Goal: Transaction & Acquisition: Book appointment/travel/reservation

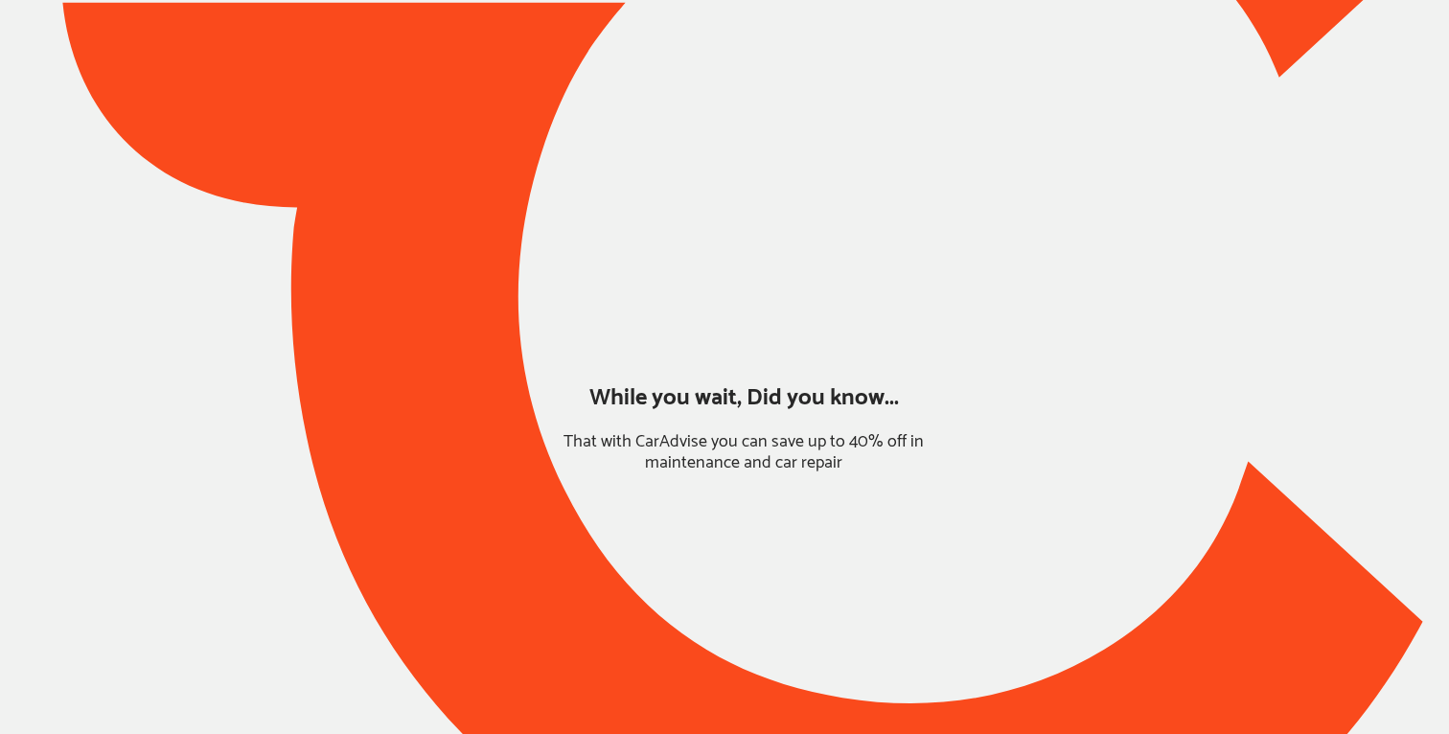
type input "*****"
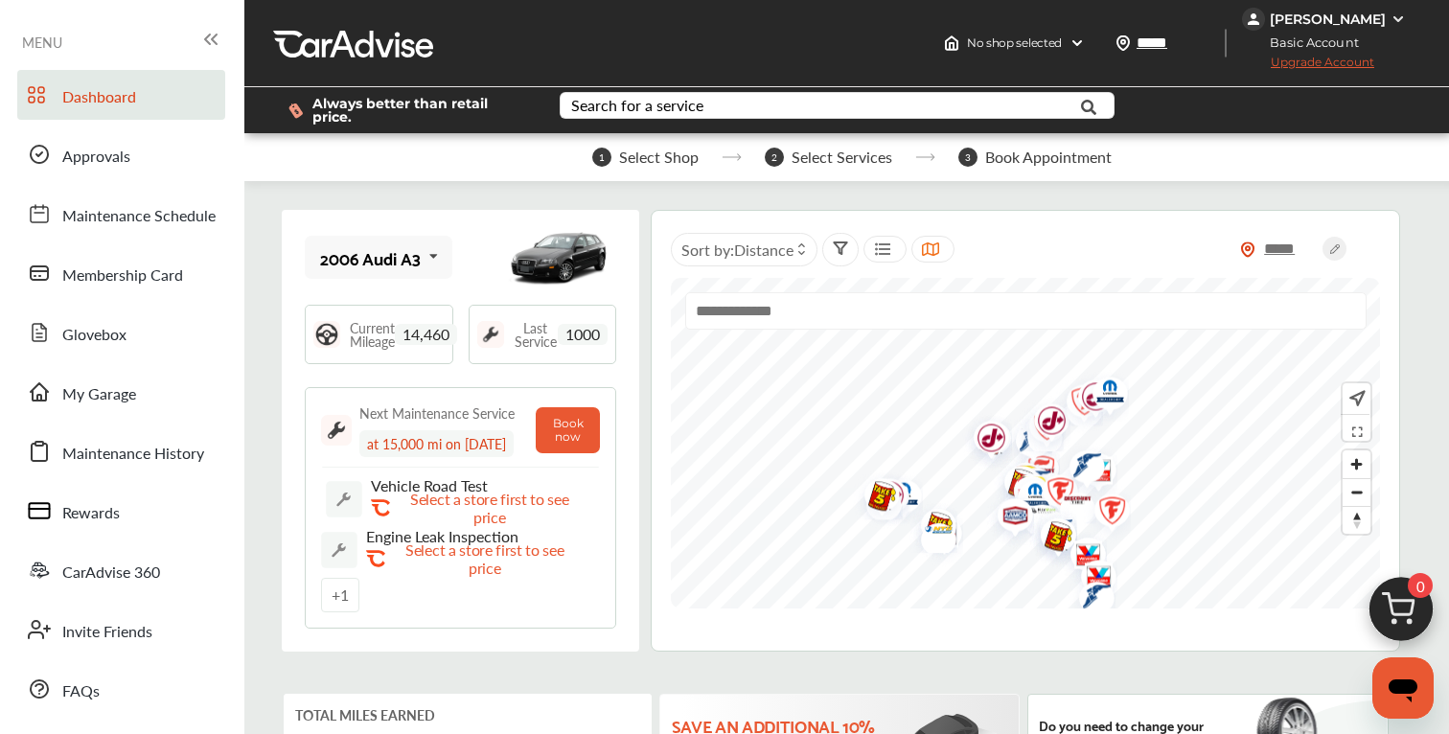
click at [1428, 625] on img at bounding box center [1401, 614] width 92 height 92
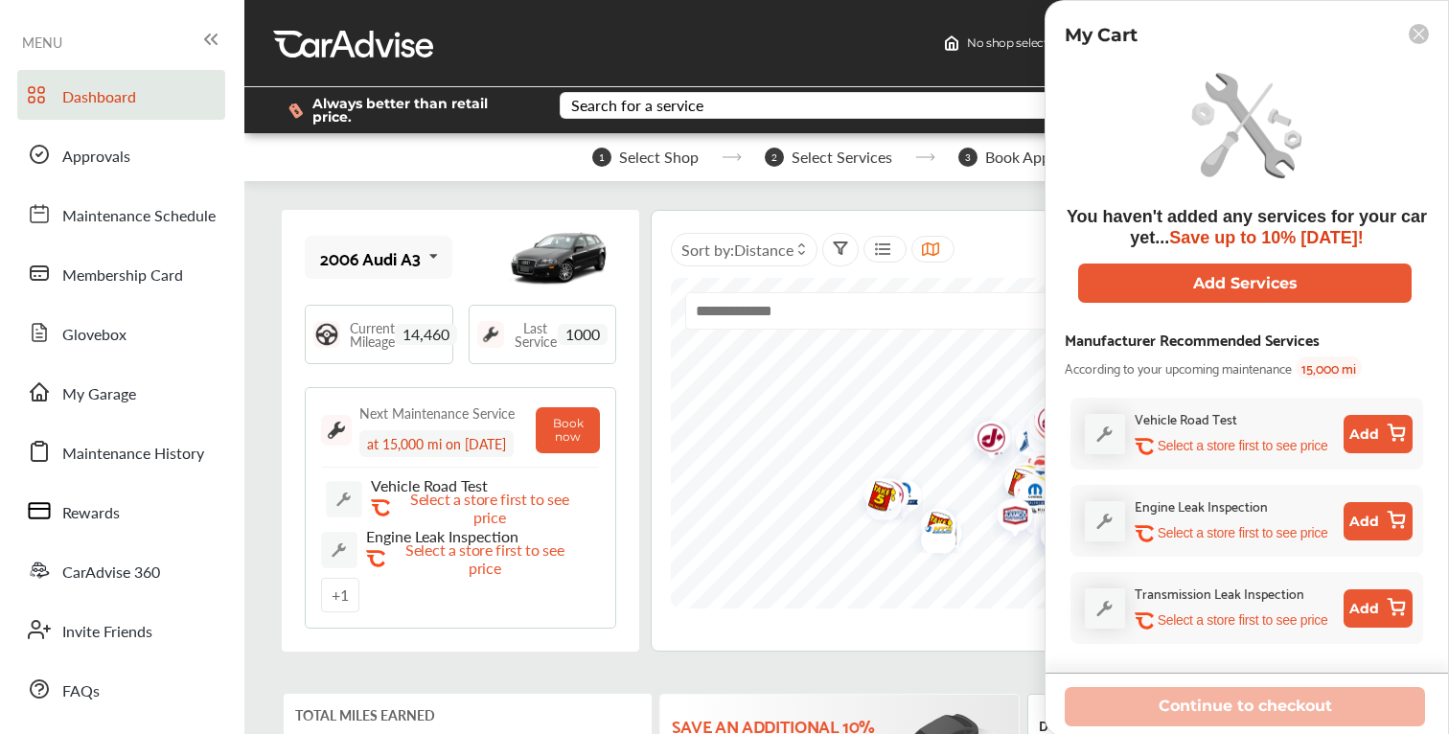
click at [1371, 439] on button "Add" at bounding box center [1377, 434] width 69 height 38
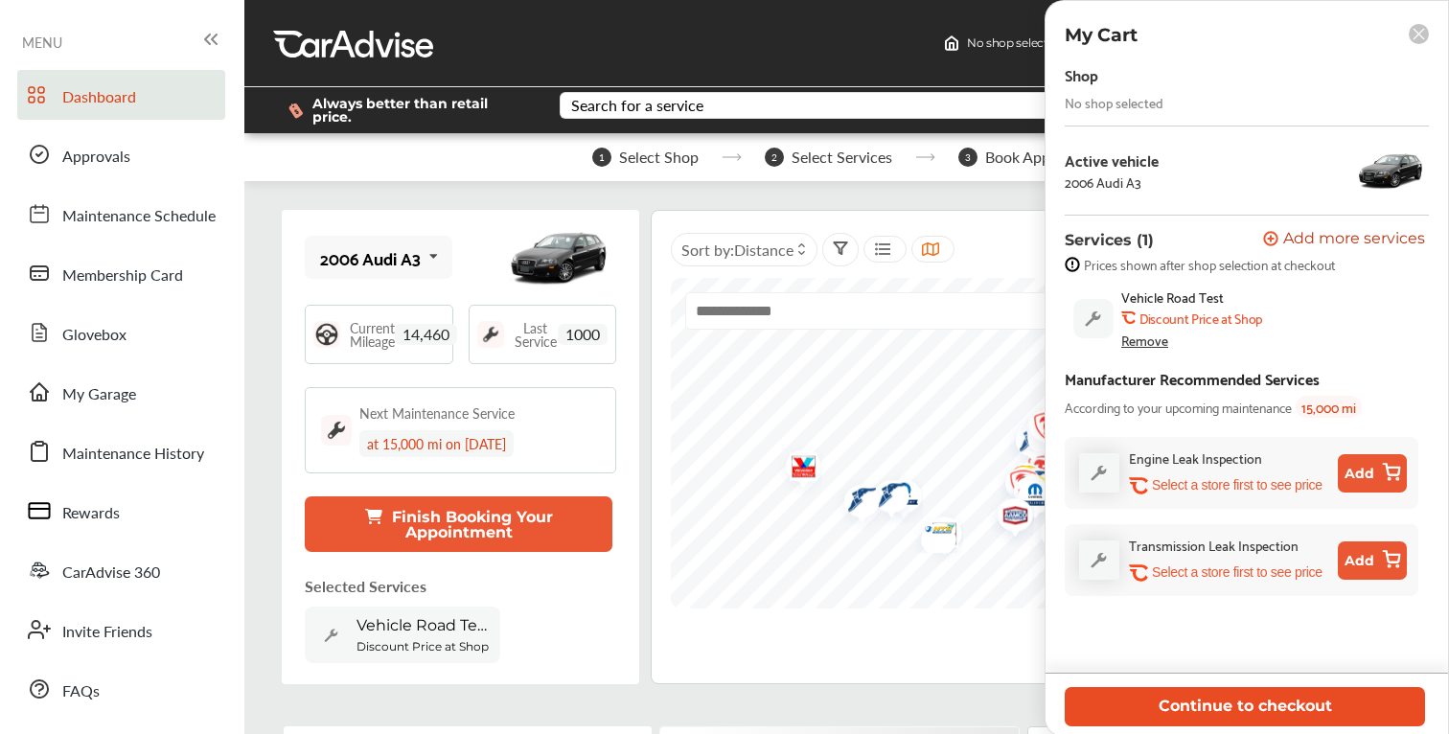
click at [1231, 701] on button "Continue to checkout" at bounding box center [1244, 706] width 360 height 39
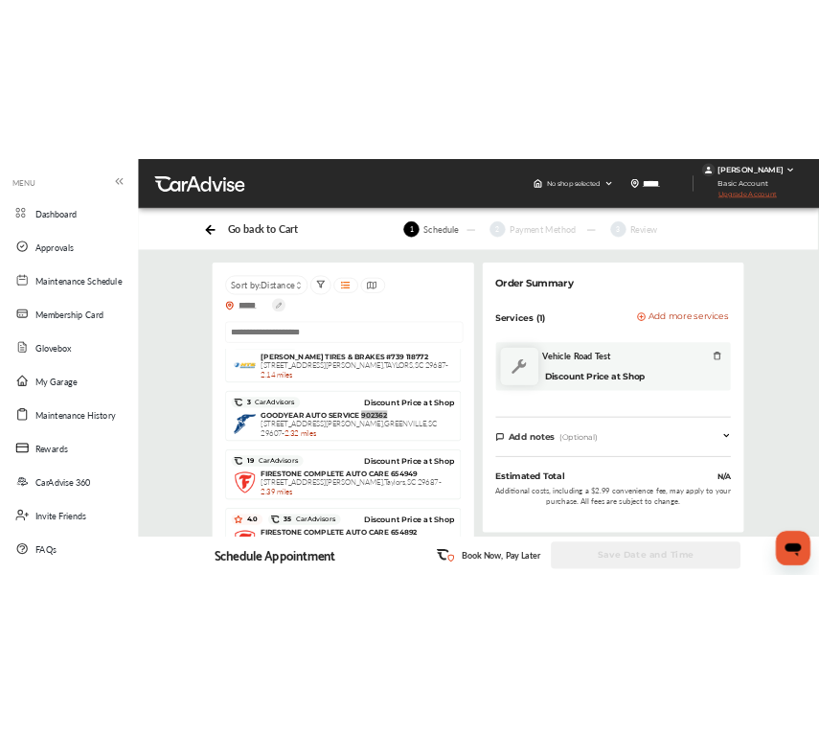
scroll to position [958, 0]
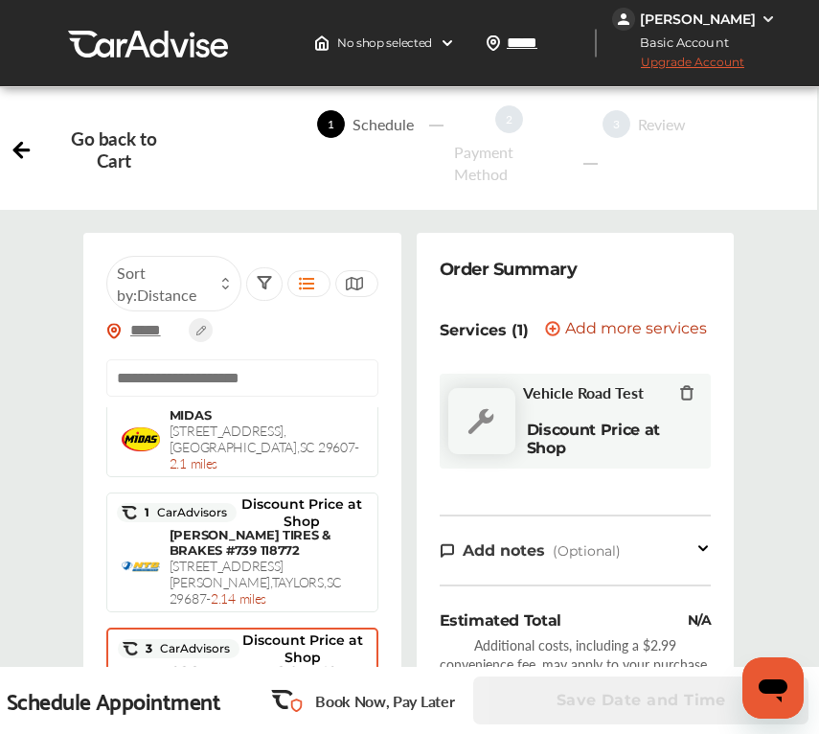
click at [265, 663] on span "GOODYEAR AUTO SERVICE 902362" at bounding box center [258, 678] width 174 height 31
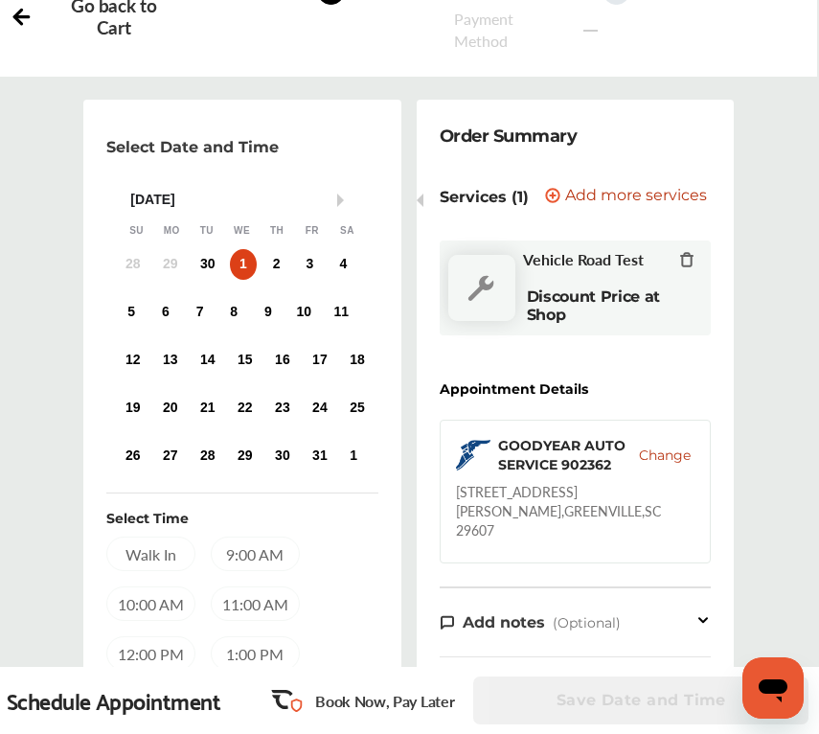
scroll to position [144, 0]
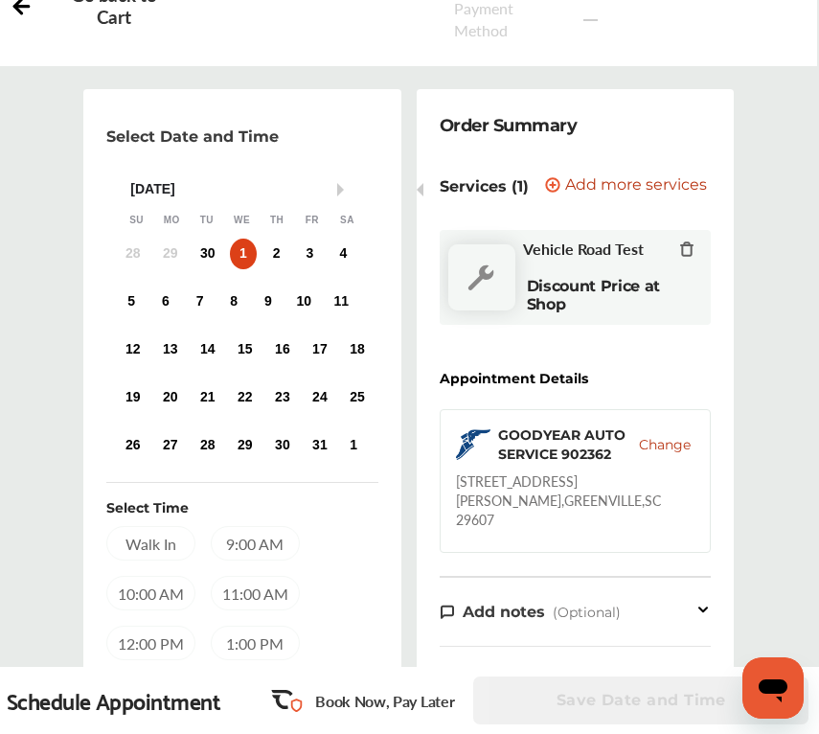
click at [651, 440] on span "Change" at bounding box center [665, 444] width 52 height 19
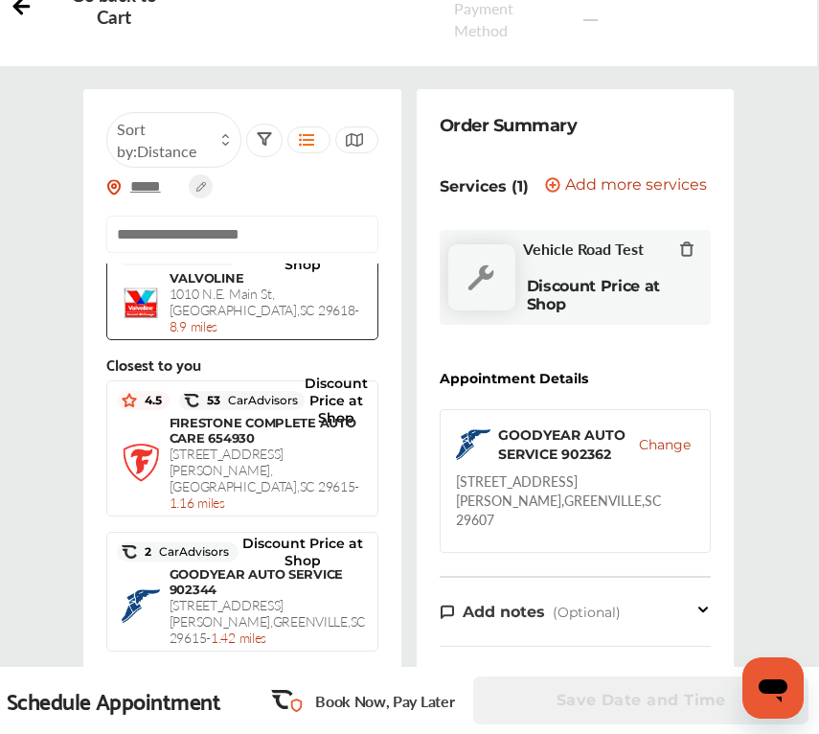
scroll to position [403, 0]
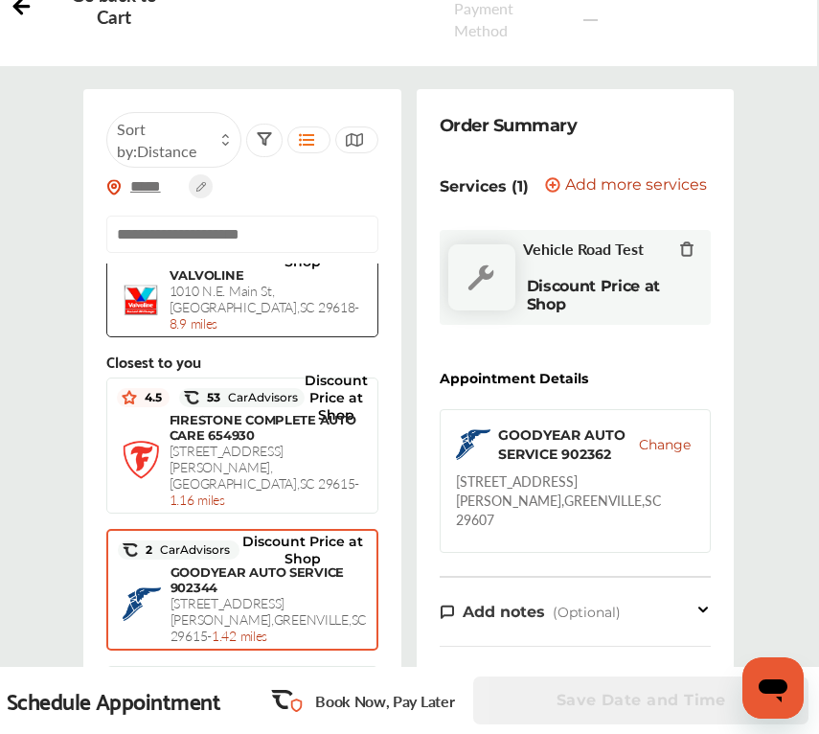
click at [236, 593] on span "[STREET_ADDRESS][PERSON_NAME] - 1.42 miles" at bounding box center [269, 619] width 196 height 52
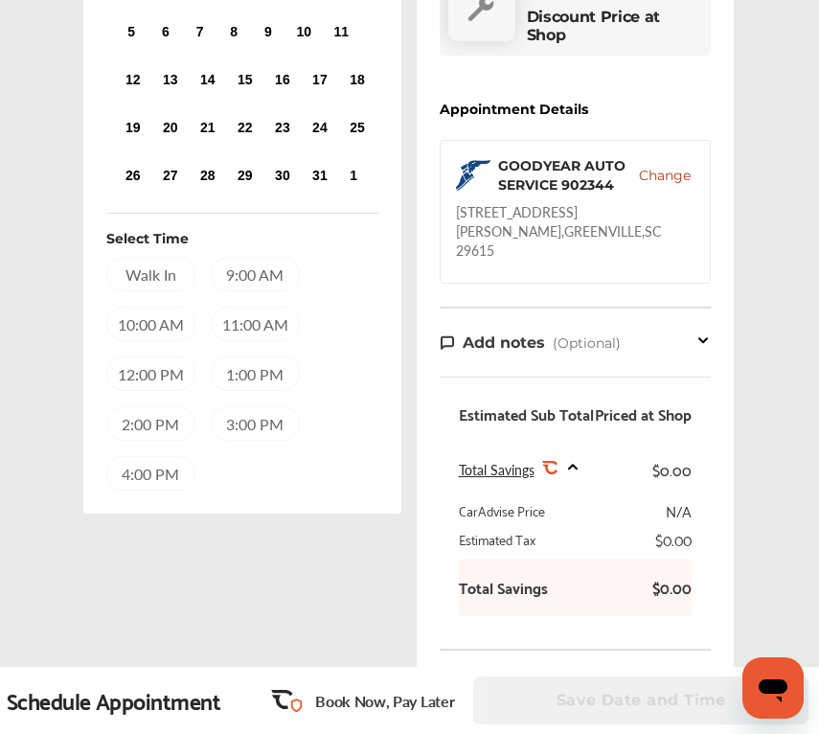
scroll to position [325, 0]
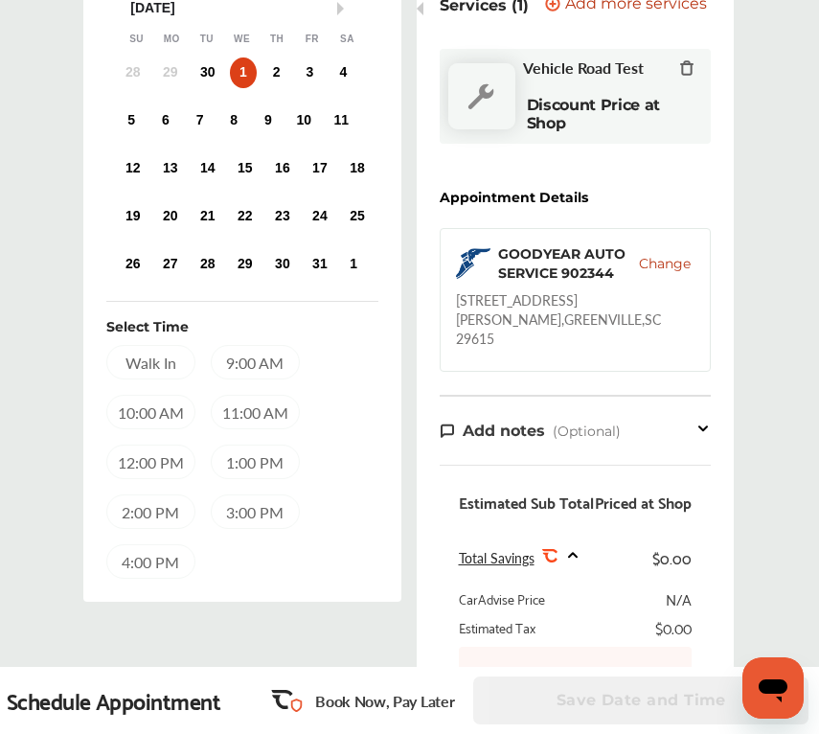
click at [667, 267] on span "Change" at bounding box center [665, 263] width 52 height 19
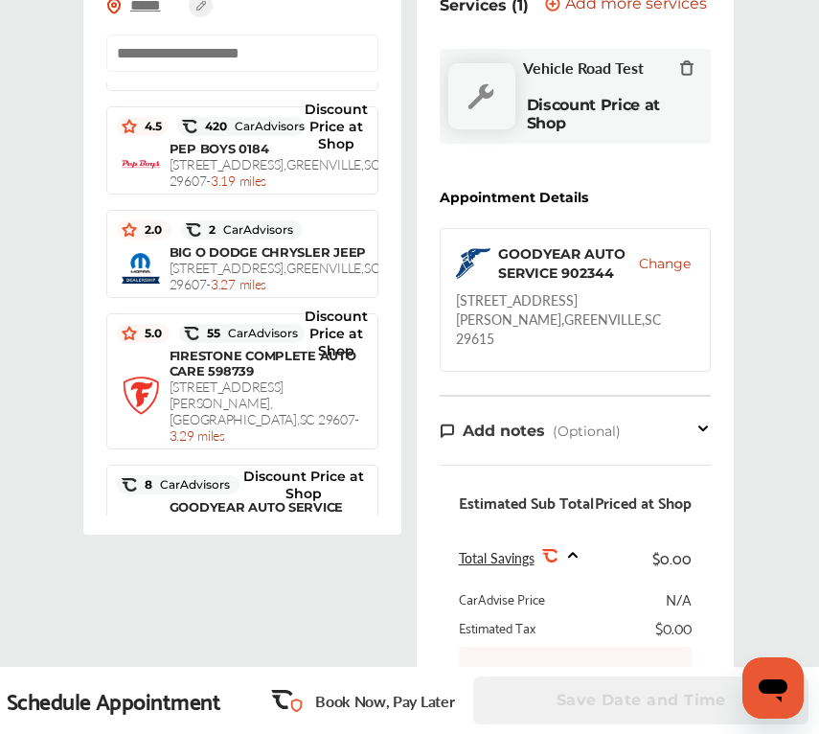
scroll to position [1695, 0]
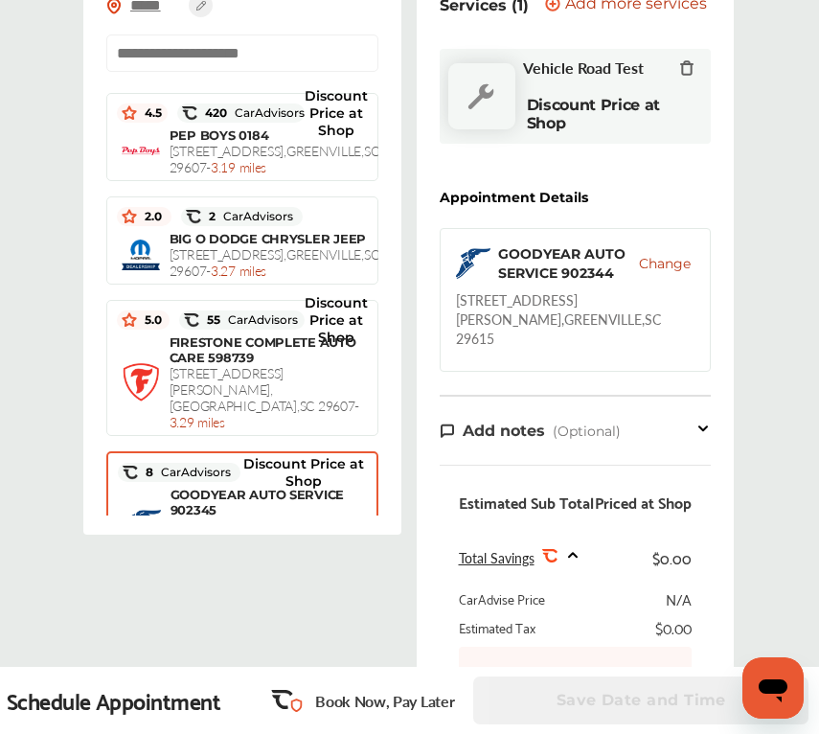
click at [264, 515] on span "114 [GEOGRAPHIC_DATA] , [GEOGRAPHIC_DATA] , SC 29615 - 3.71 miles" at bounding box center [267, 541] width 192 height 52
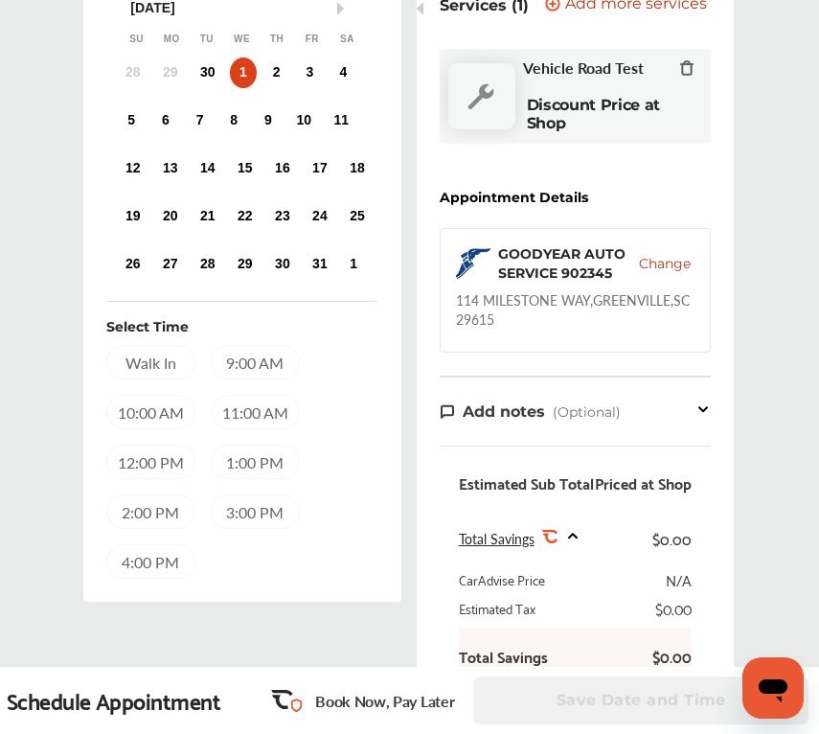
click at [246, 354] on div "9:00 AM" at bounding box center [255, 362] width 89 height 34
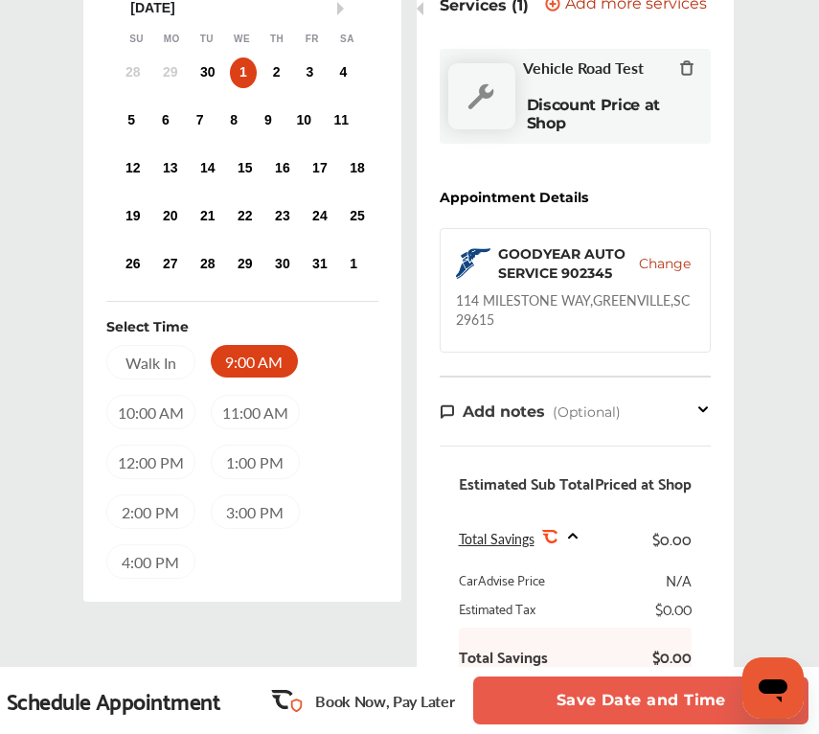
click at [624, 691] on button "Save Date and Time" at bounding box center [640, 700] width 335 height 48
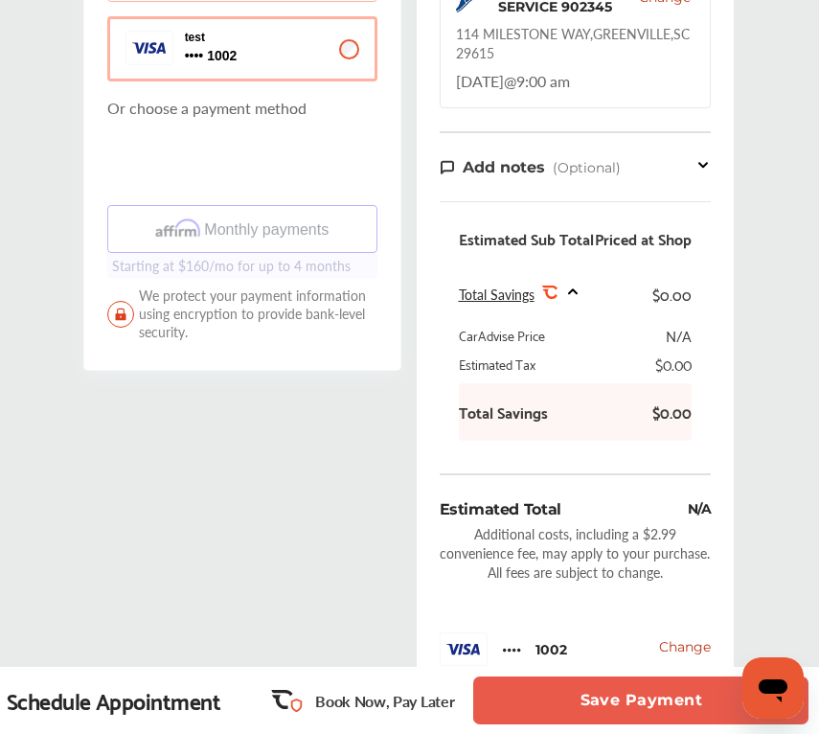
scroll to position [634, 0]
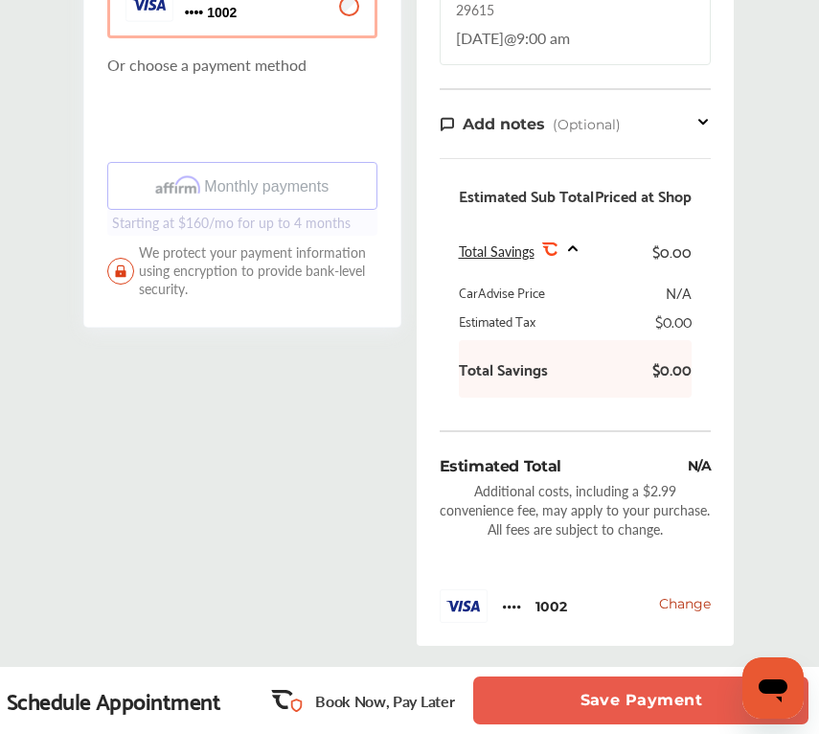
click at [618, 697] on button "Save Payment" at bounding box center [640, 700] width 335 height 48
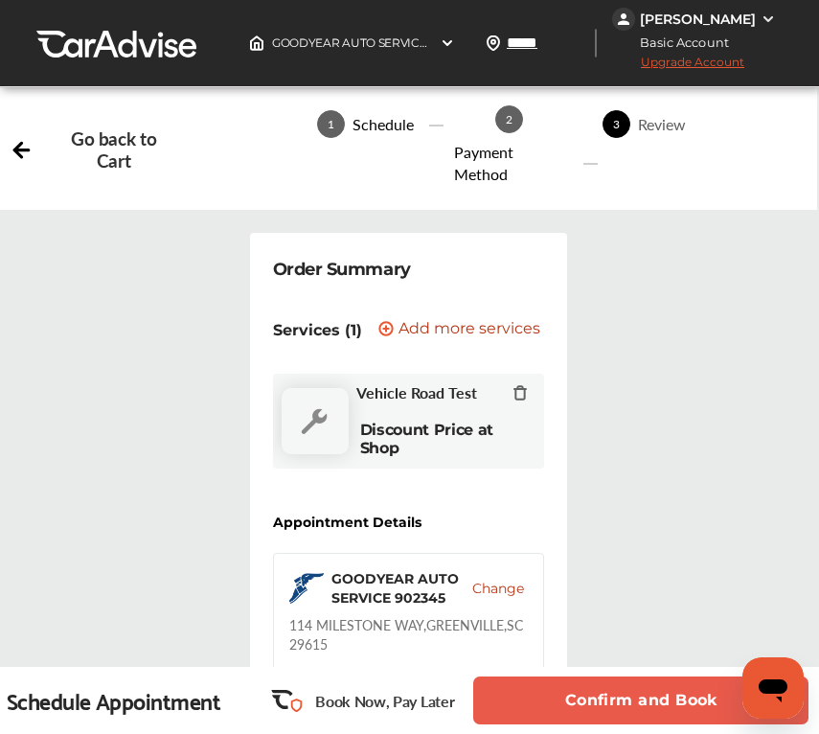
click at [618, 697] on button "Confirm and Book" at bounding box center [640, 700] width 335 height 48
